Goal: Task Accomplishment & Management: Use online tool/utility

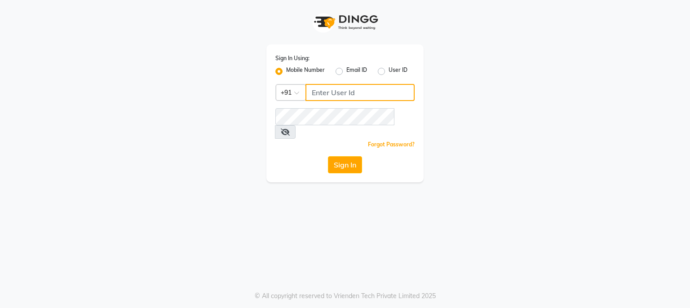
click at [358, 96] on input "Username" at bounding box center [359, 92] width 109 height 17
click at [389, 74] on label "User ID" at bounding box center [398, 71] width 19 height 11
click at [389, 72] on input "User ID" at bounding box center [392, 69] width 6 height 6
radio input "true"
radio input "false"
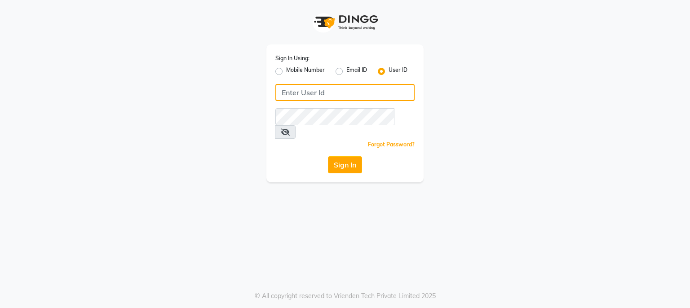
click at [370, 94] on input "Username" at bounding box center [344, 92] width 139 height 17
type input "[PERSON_NAME]"
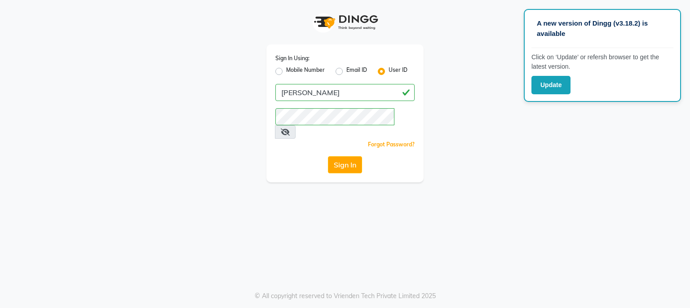
click at [290, 128] on icon at bounding box center [285, 131] width 9 height 7
click at [353, 156] on button "Sign In" at bounding box center [345, 164] width 34 height 17
